Goal: Information Seeking & Learning: Compare options

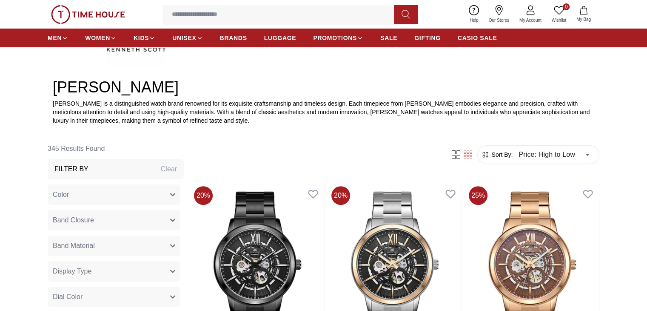
scroll to position [298, 0]
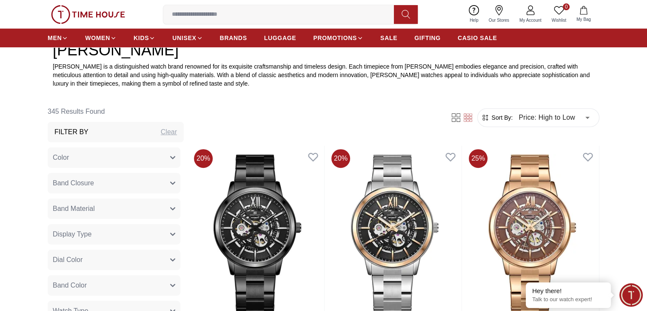
click at [72, 134] on h3 "Filter By" at bounding box center [71, 132] width 34 height 10
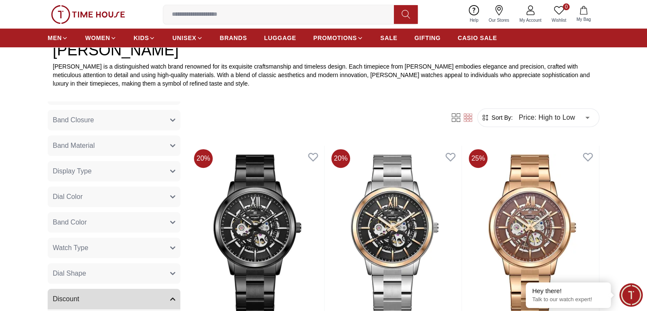
scroll to position [85, 0]
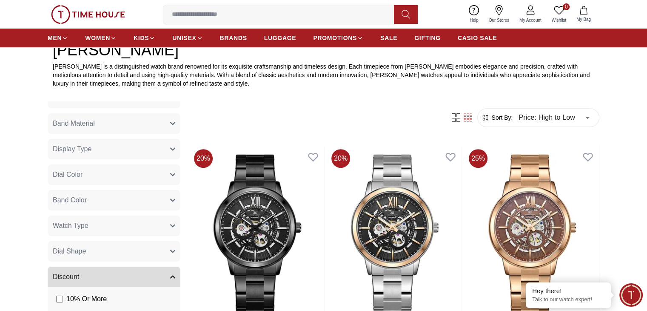
click at [107, 226] on button "Watch Type" at bounding box center [114, 225] width 133 height 20
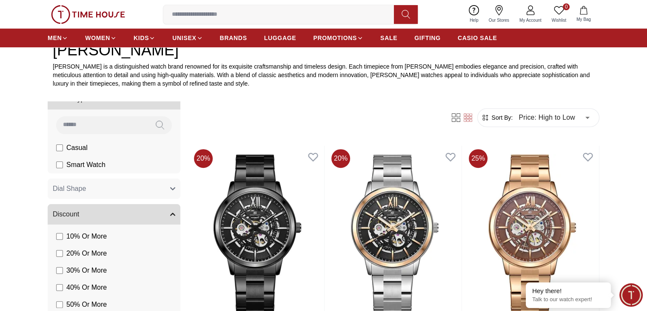
scroll to position [260, 0]
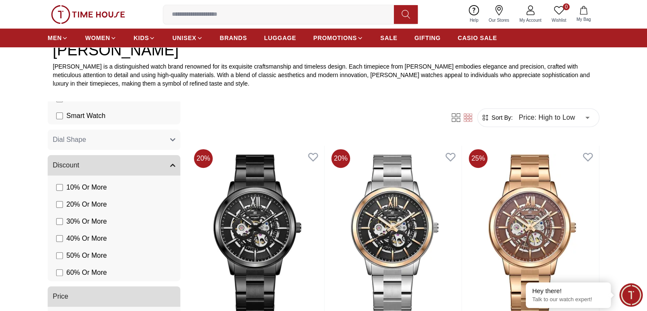
click at [129, 301] on button "Price" at bounding box center [114, 296] width 133 height 20
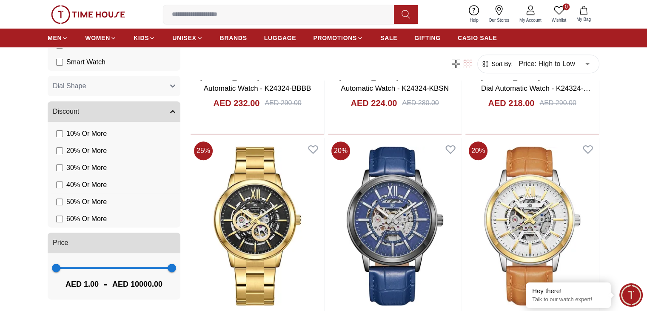
scroll to position [553, 0]
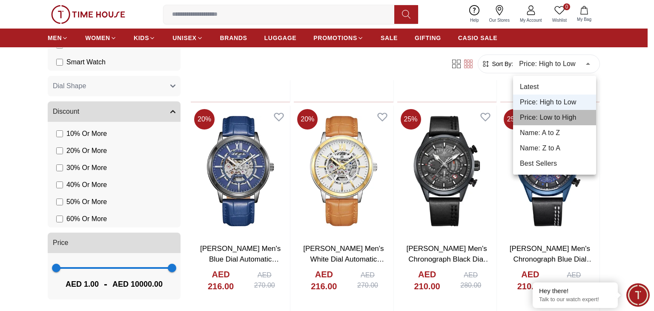
click at [536, 117] on li "Price: Low to High" at bounding box center [554, 117] width 83 height 15
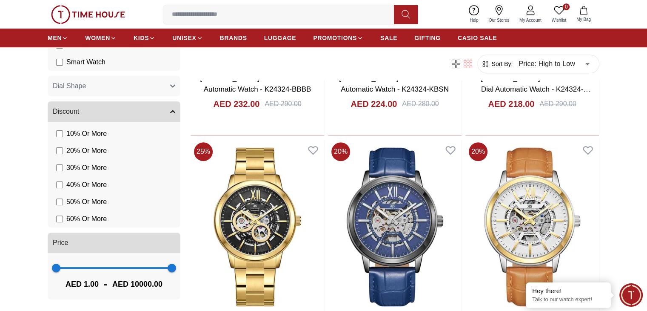
type input "*"
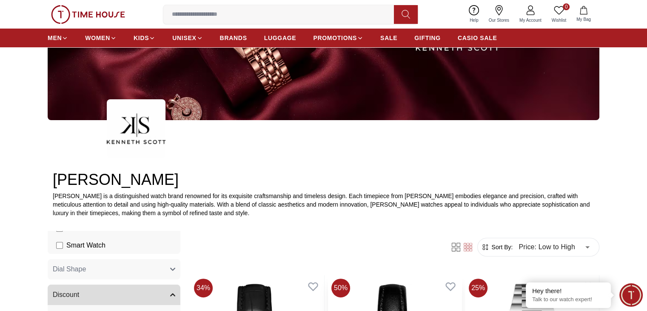
scroll to position [160, 0]
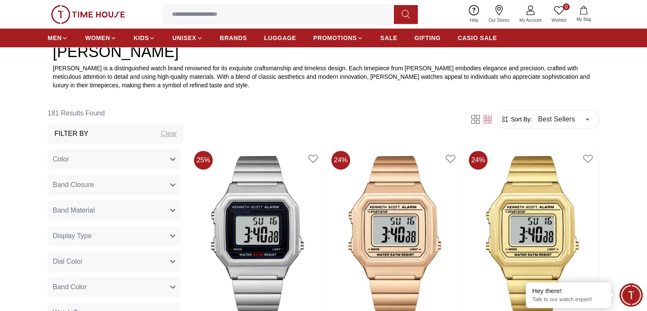
scroll to position [343, 0]
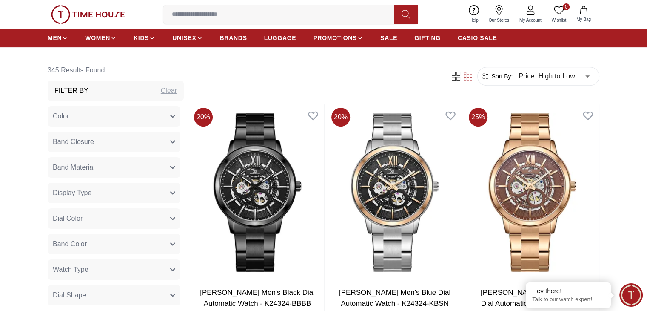
scroll to position [340, 0]
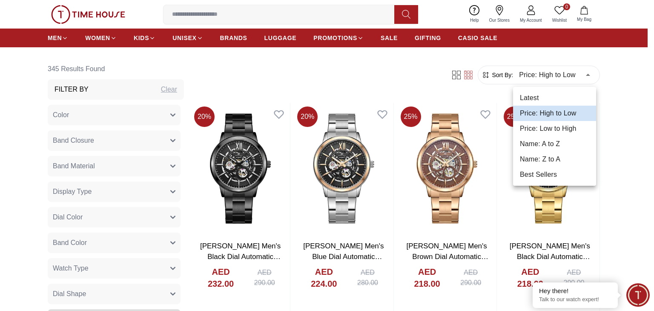
click at [534, 94] on li "Latest" at bounding box center [554, 97] width 83 height 15
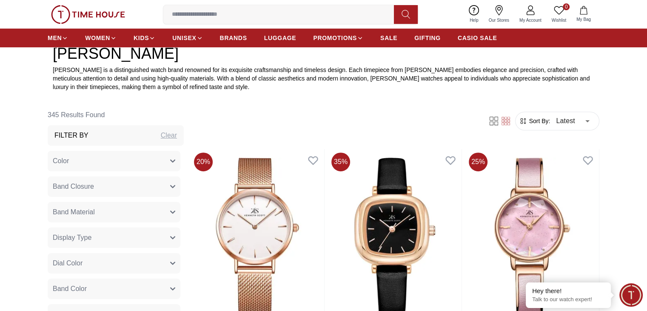
scroll to position [298, 0]
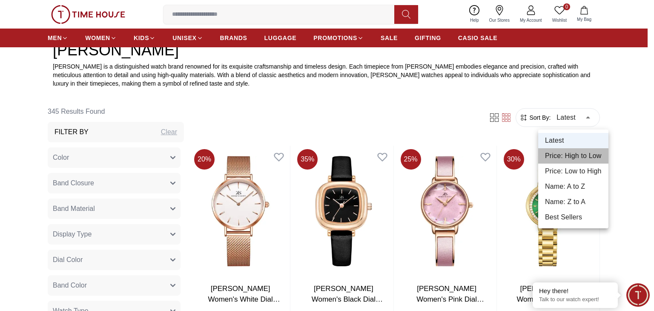
click at [559, 160] on li "Price: High to Low" at bounding box center [573, 155] width 70 height 15
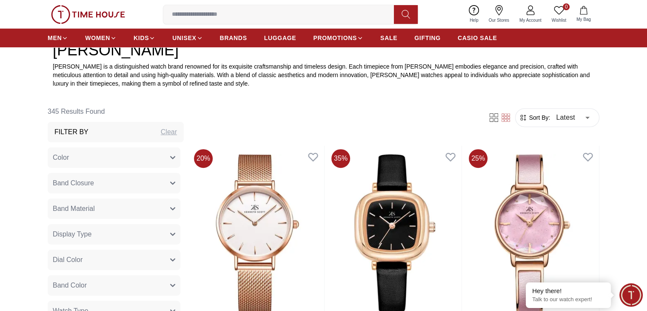
type input "*"
